Goal: Transaction & Acquisition: Purchase product/service

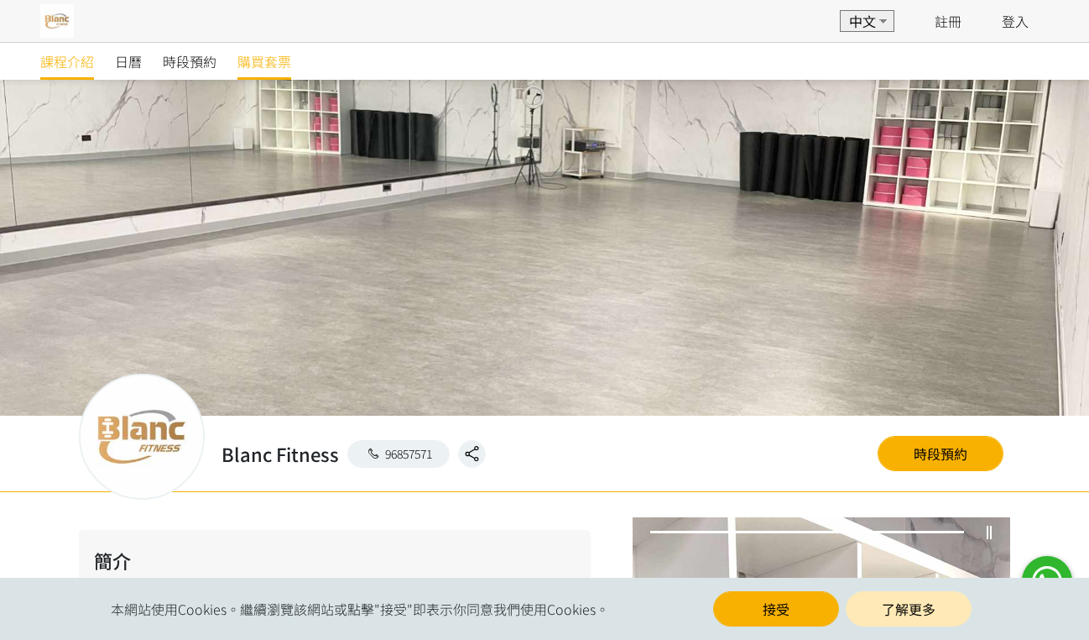
click at [250, 63] on span "購買套票" at bounding box center [265, 61] width 54 height 20
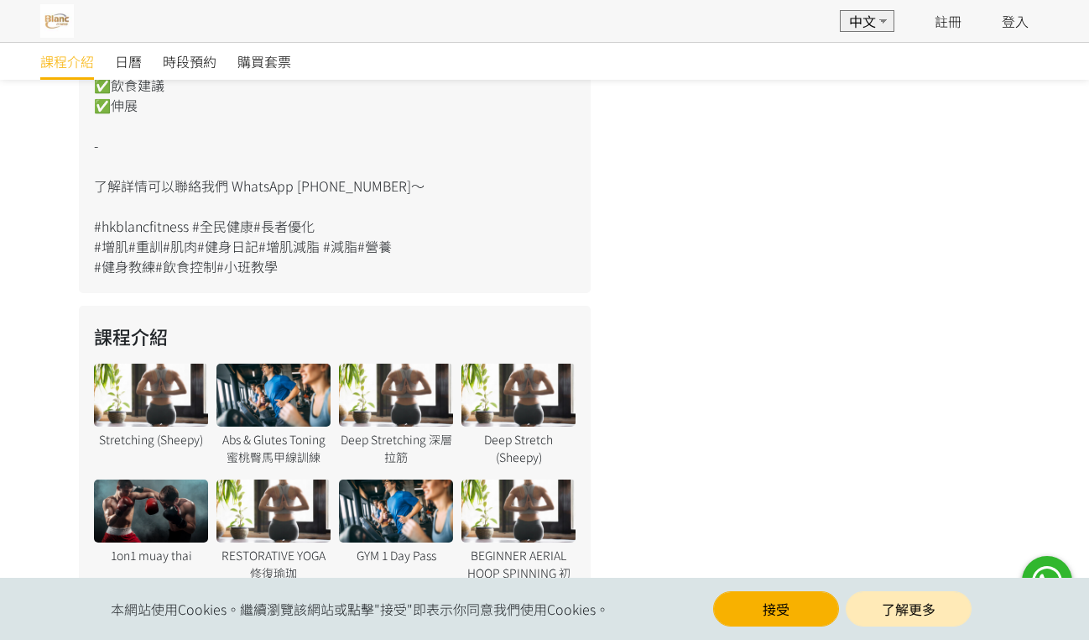
scroll to position [1215, 0]
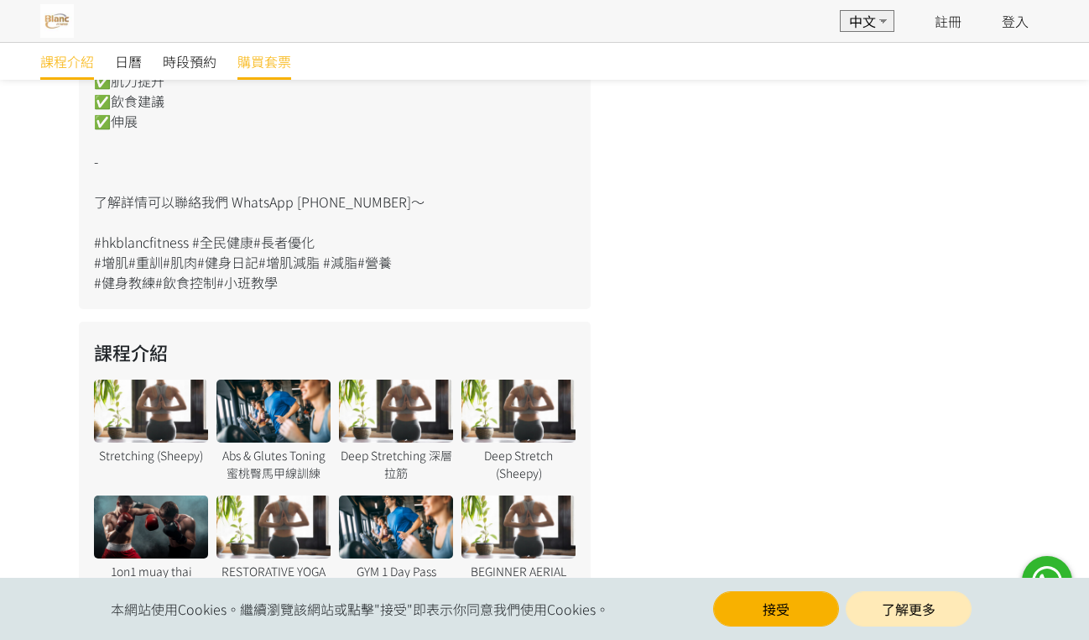
click at [253, 68] on span "購買套票" at bounding box center [265, 61] width 54 height 20
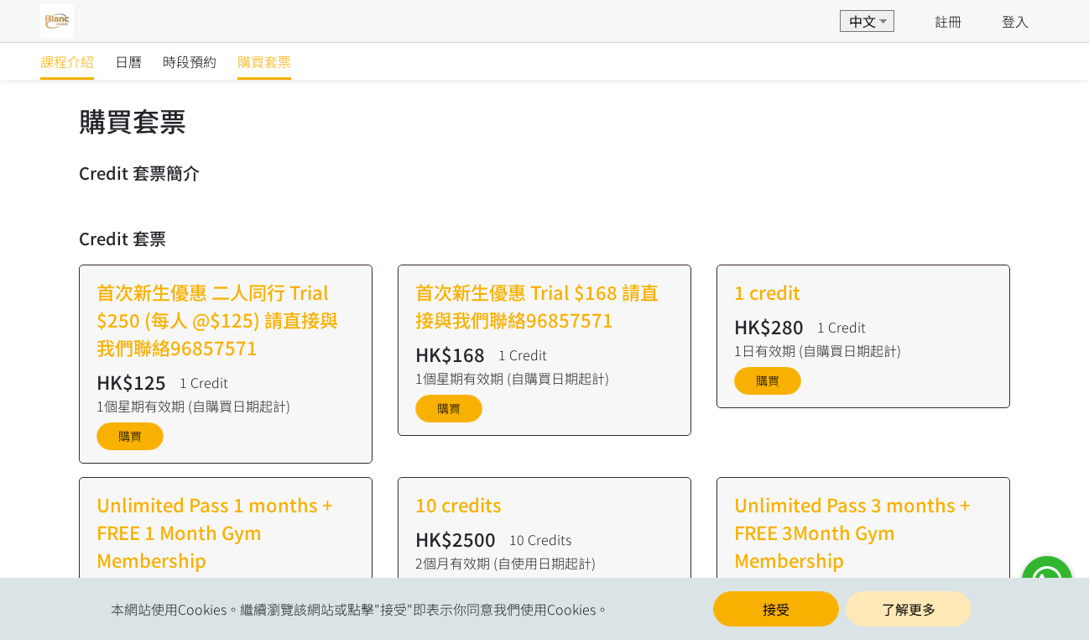
click at [91, 65] on span "課程介紹" at bounding box center [67, 61] width 54 height 20
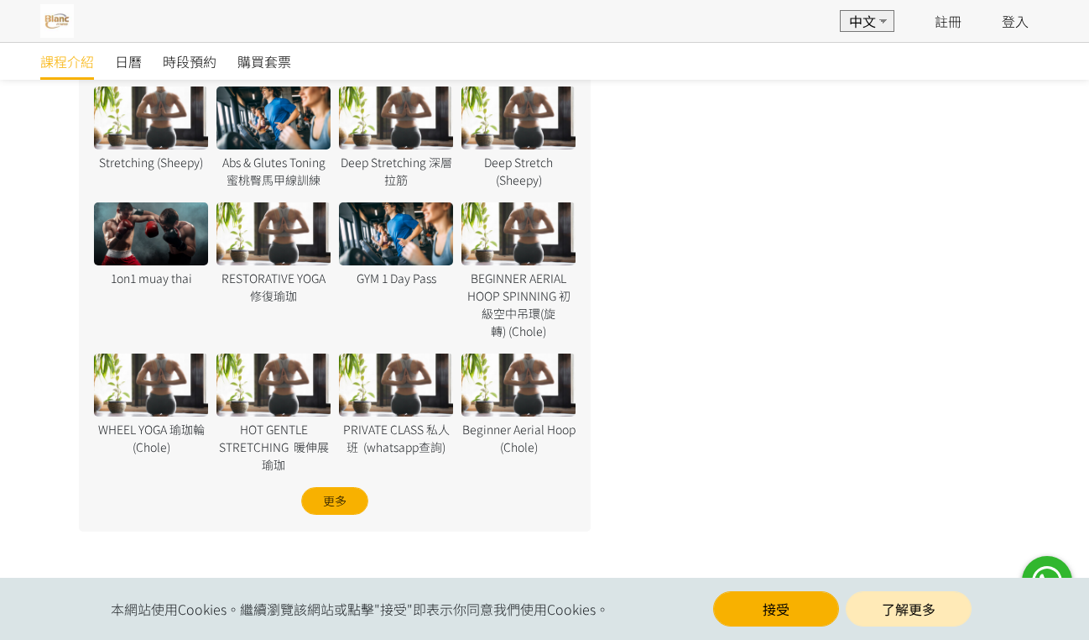
scroll to position [1510, 0]
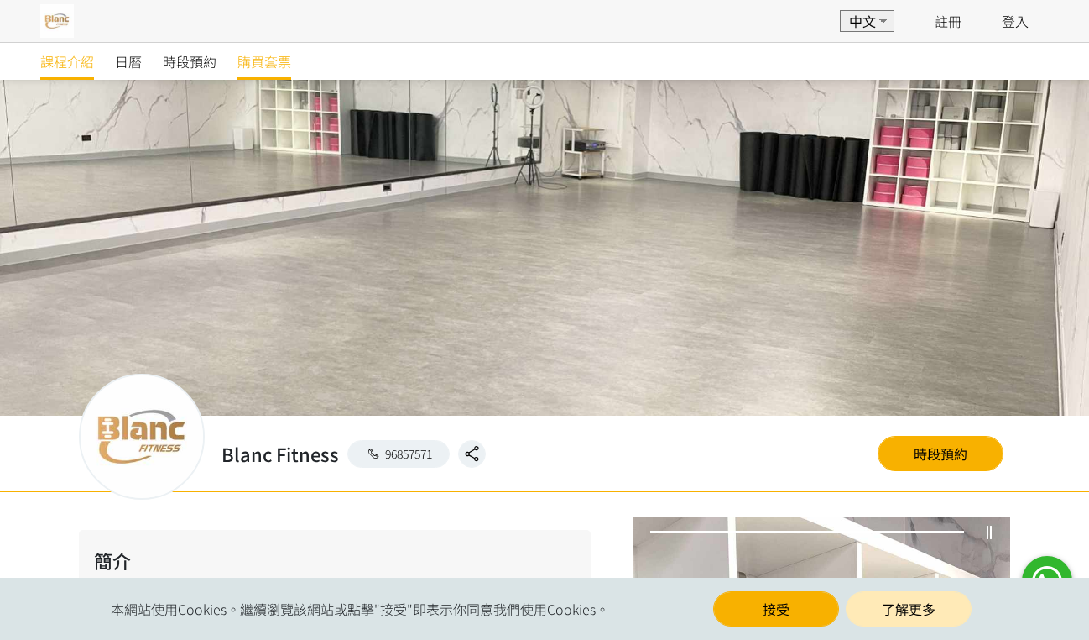
click at [269, 49] on link "購買套票" at bounding box center [265, 61] width 54 height 37
click at [253, 67] on span "購買套票" at bounding box center [265, 61] width 54 height 20
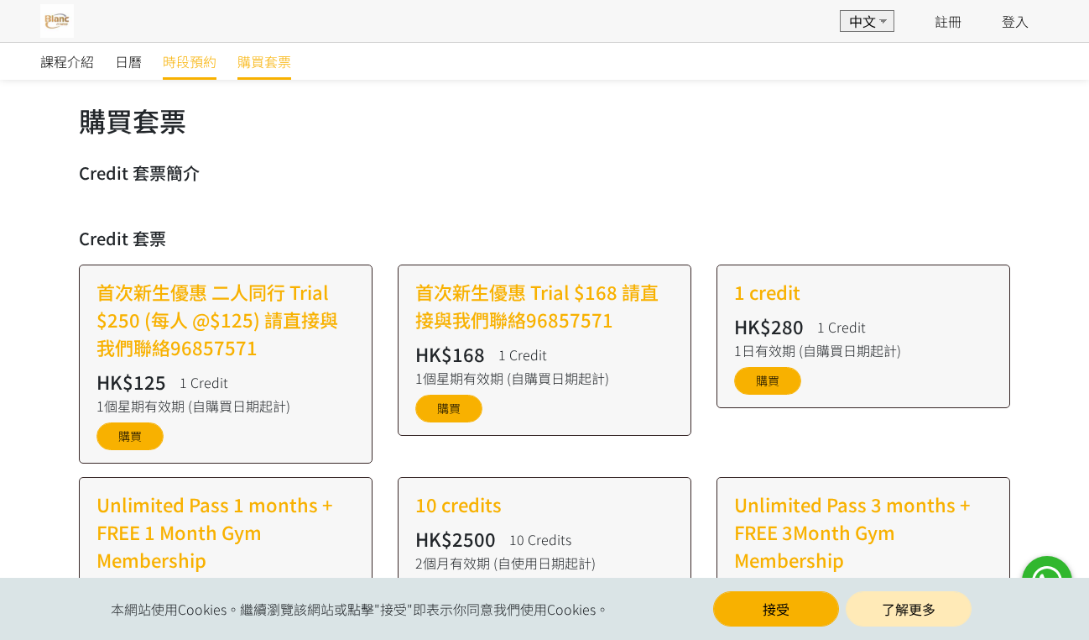
click at [198, 64] on span "時段預約" at bounding box center [190, 61] width 54 height 20
click at [178, 164] on h3 "Credit 套票簡介" at bounding box center [545, 172] width 932 height 25
click at [62, 56] on span "課程介紹" at bounding box center [67, 61] width 54 height 20
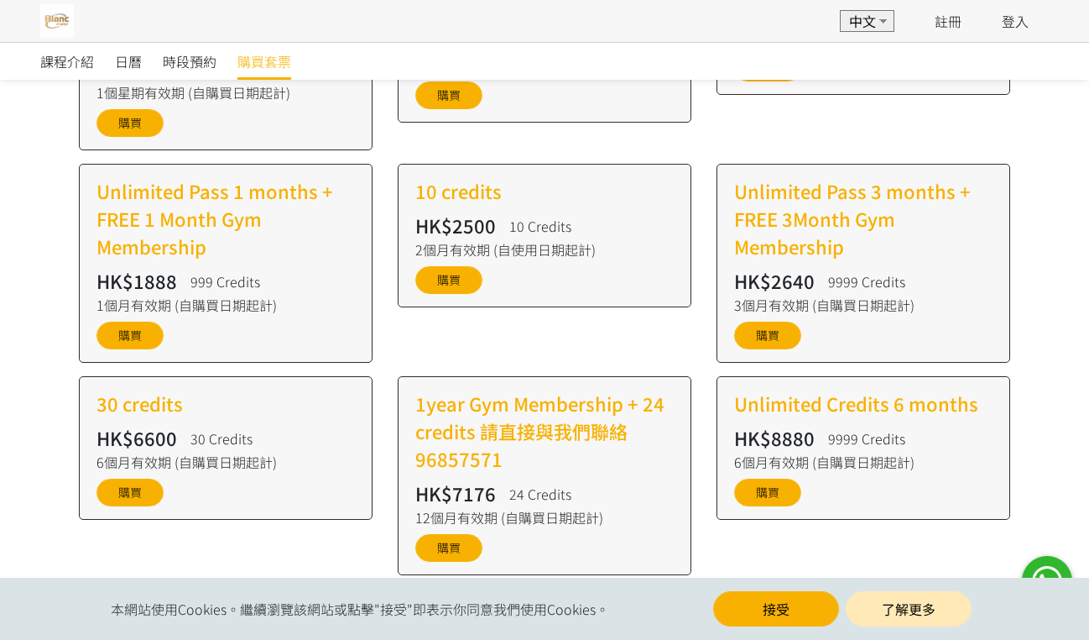
scroll to position [335, 0]
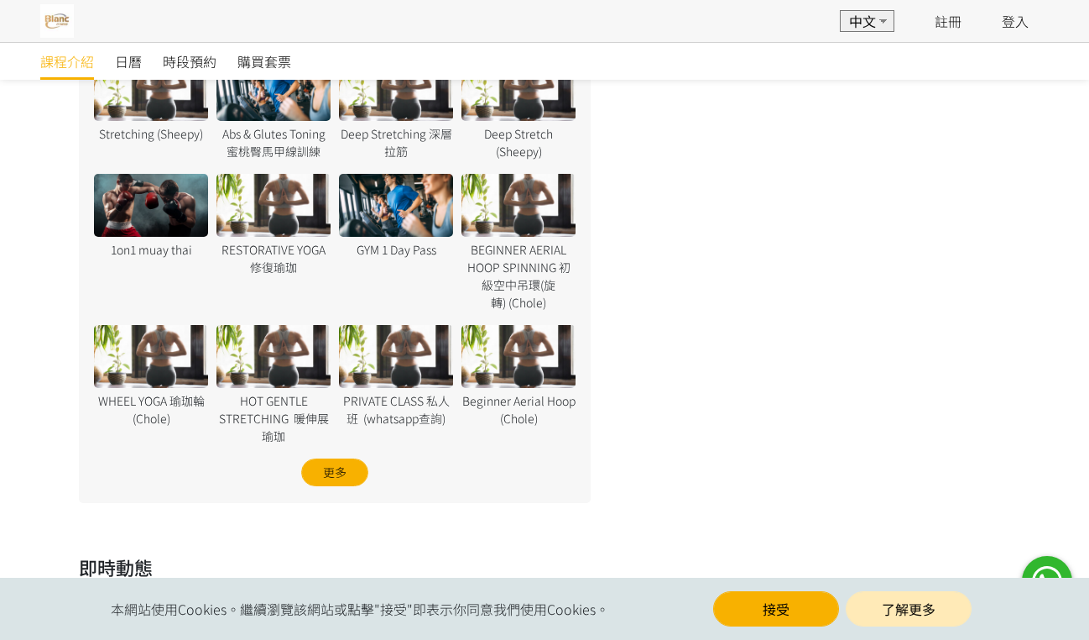
scroll to position [1537, 0]
